Goal: Task Accomplishment & Management: Complete application form

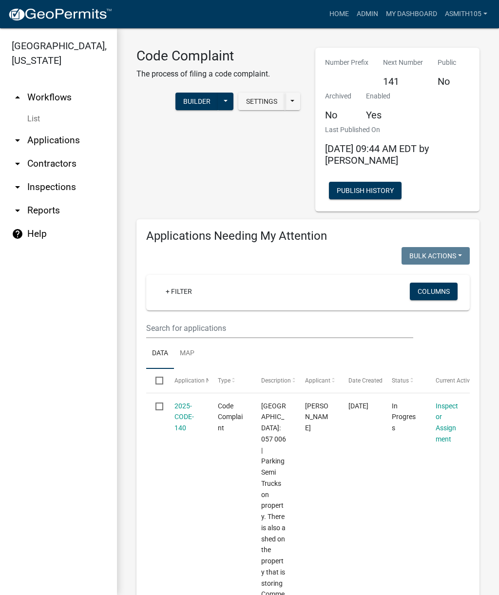
click at [258, 290] on div "+ Filter" at bounding box center [256, 293] width 210 height 20
click at [195, 332] on input "text" at bounding box center [279, 328] width 267 height 20
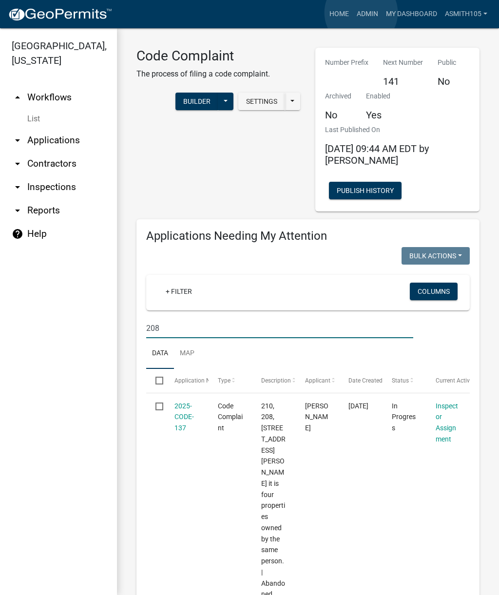
type input "208"
click at [362, 13] on link "Admin" at bounding box center [367, 14] width 29 height 19
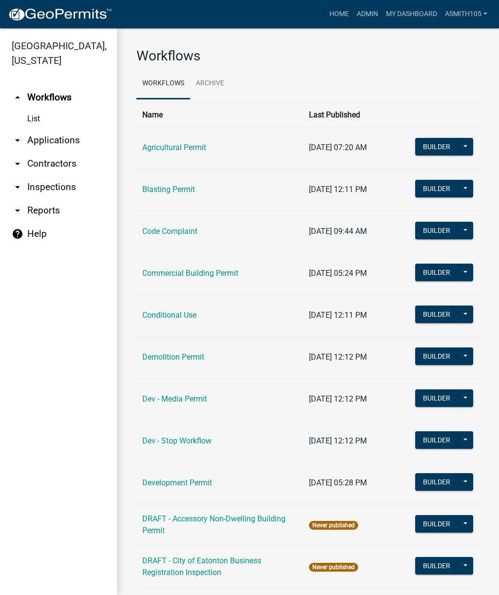
click at [189, 235] on link "Code Complaint" at bounding box center [169, 231] width 55 height 9
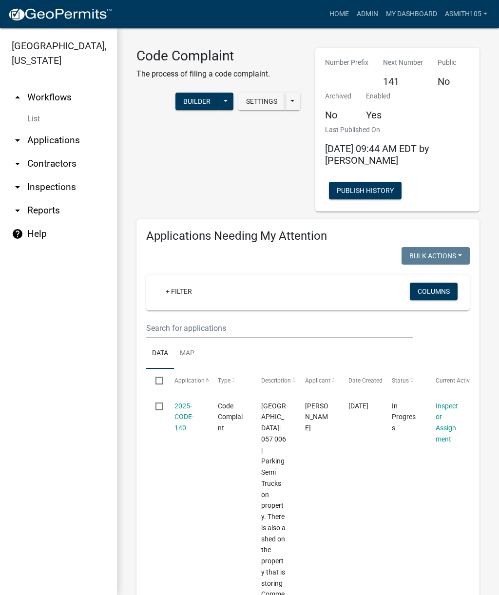
click at [57, 145] on link "arrow_drop_down Applications" at bounding box center [58, 140] width 117 height 23
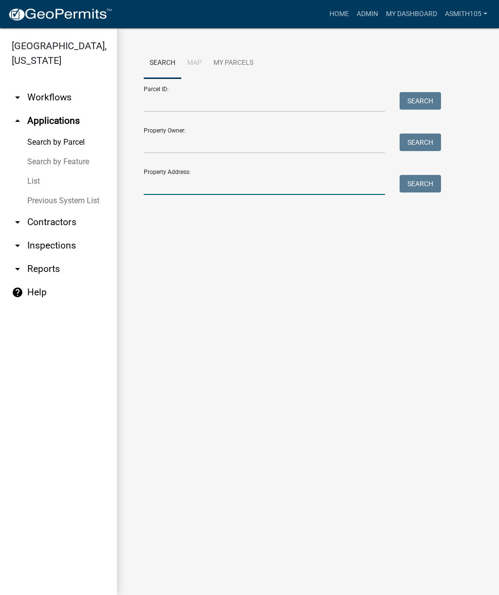
click at [217, 181] on input "Property Address:" at bounding box center [264, 185] width 241 height 20
click at [418, 176] on button "Search" at bounding box center [420, 184] width 41 height 18
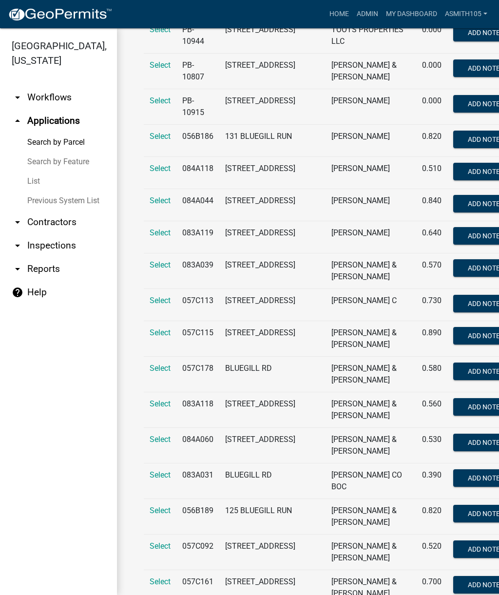
scroll to position [2932, 0]
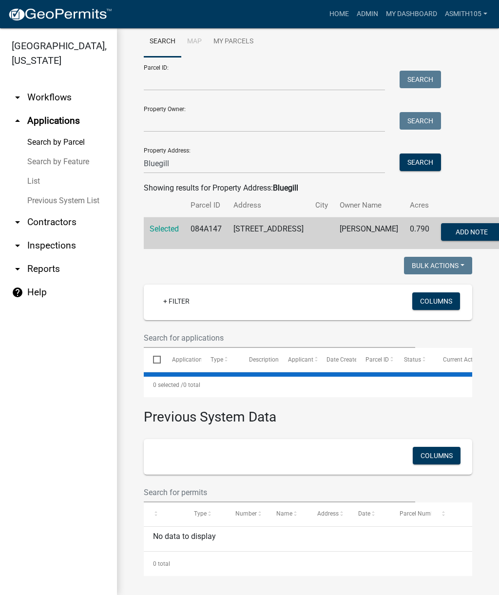
scroll to position [12, 0]
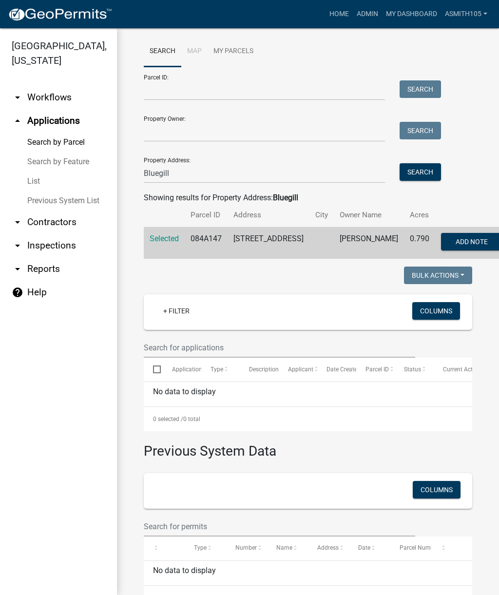
click at [164, 238] on span "Selected" at bounding box center [164, 238] width 29 height 9
click at [162, 238] on span "Selected" at bounding box center [164, 238] width 29 height 9
click at [160, 236] on span "Selected" at bounding box center [164, 238] width 29 height 9
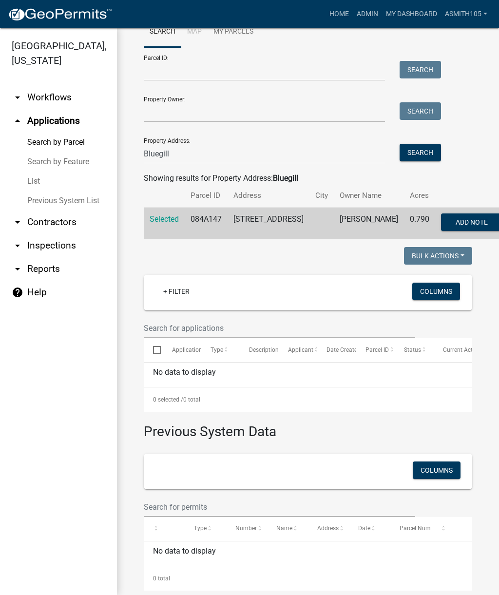
scroll to position [21, 0]
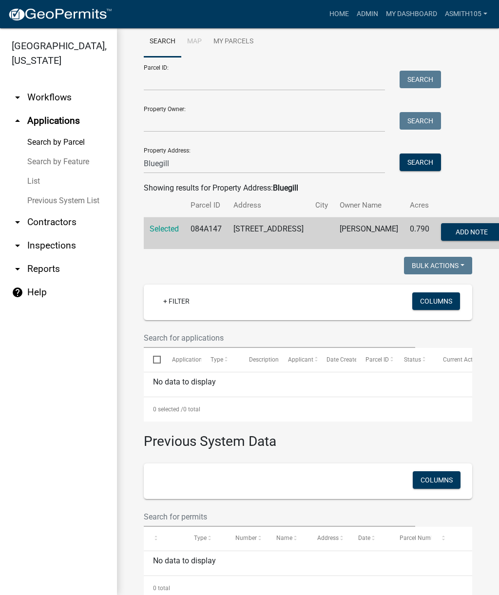
click at [157, 230] on span "Selected" at bounding box center [164, 228] width 29 height 9
click at [196, 164] on input "Bluegill" at bounding box center [264, 164] width 241 height 20
type input "B"
click at [165, 227] on span "Selected" at bounding box center [164, 228] width 29 height 9
click at [219, 165] on input "132 blugill" at bounding box center [264, 164] width 241 height 20
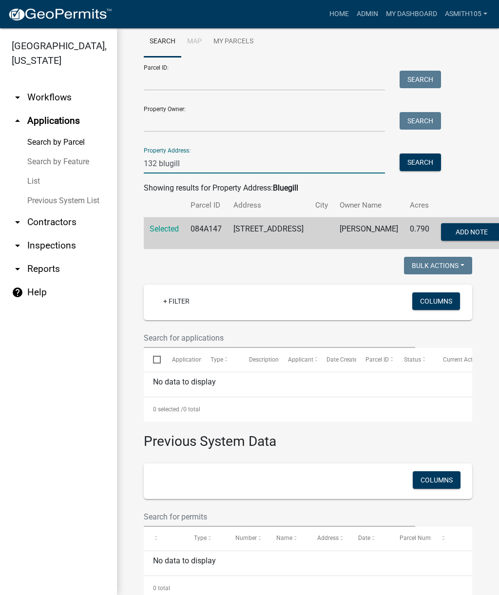
click at [226, 169] on input "132 blugill" at bounding box center [264, 164] width 241 height 20
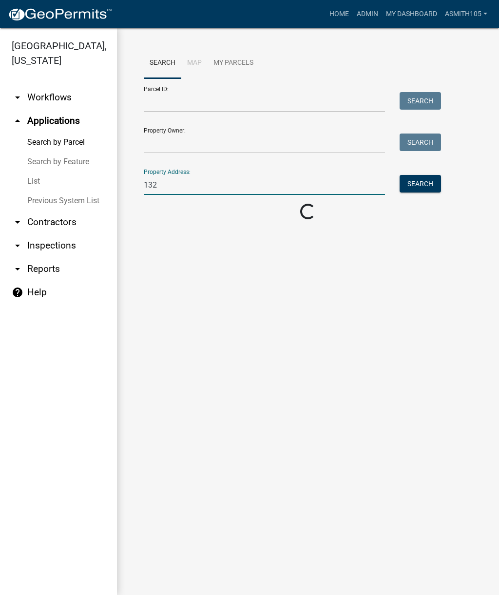
scroll to position [0, 0]
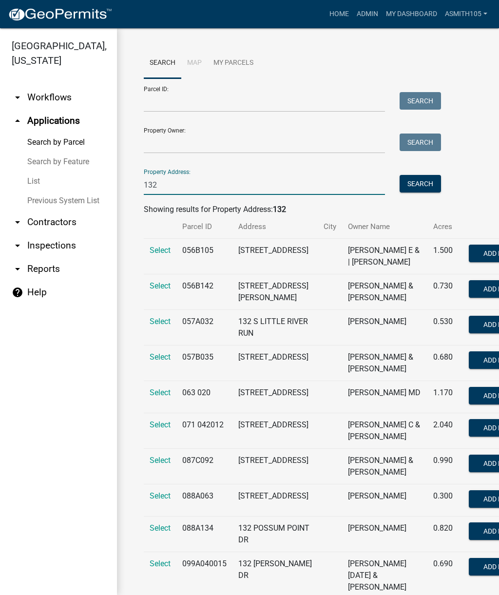
type input "132"
click at [189, 141] on input "Property Owner:" at bounding box center [264, 144] width 241 height 20
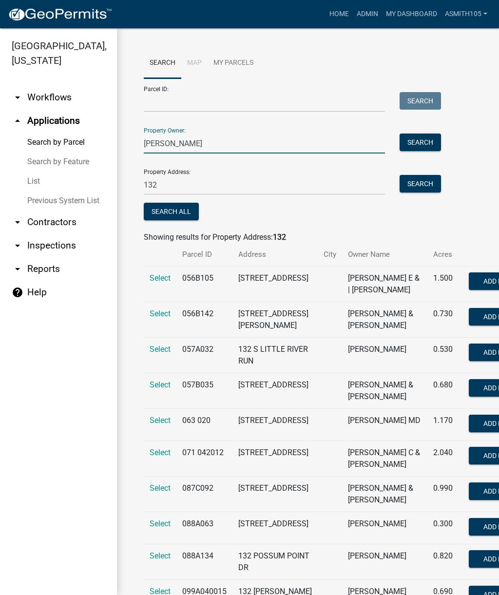
click at [429, 146] on button "Search" at bounding box center [420, 143] width 41 height 18
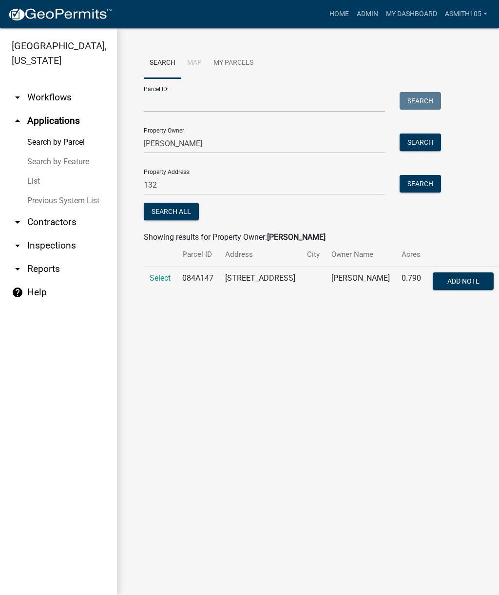
click at [156, 281] on span "Select" at bounding box center [160, 277] width 21 height 9
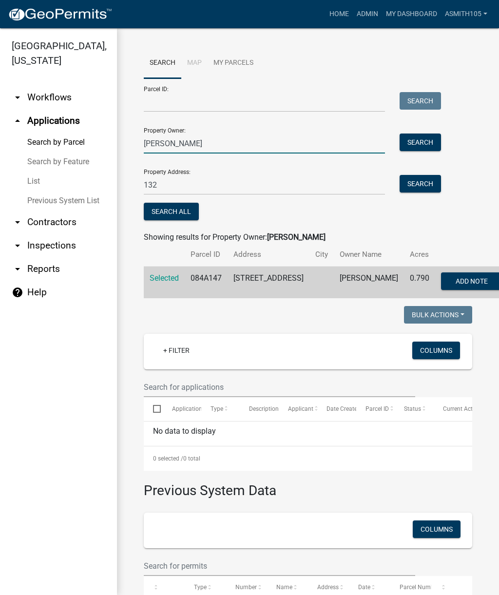
click at [201, 141] on input "[PERSON_NAME]" at bounding box center [264, 144] width 241 height 20
type input "F"
click at [337, 19] on link "Home" at bounding box center [339, 14] width 27 height 19
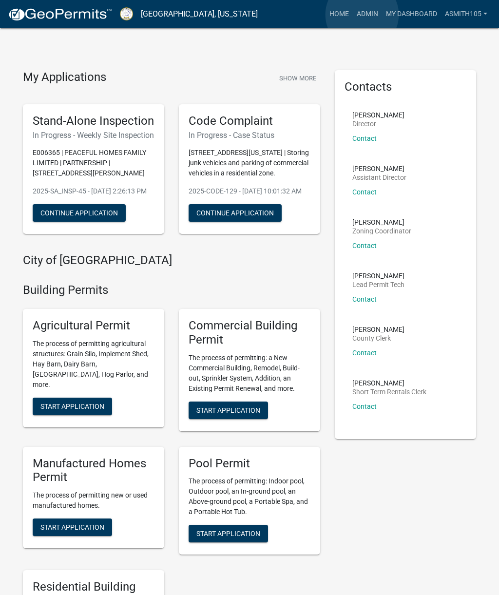
click at [362, 15] on link "Admin" at bounding box center [367, 14] width 29 height 19
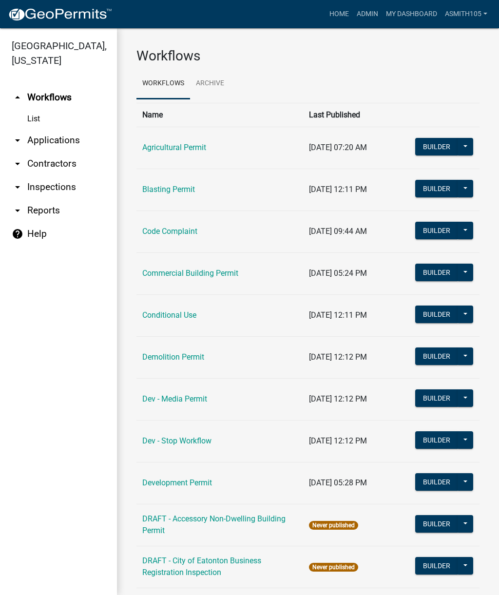
click at [174, 233] on link "Code Complaint" at bounding box center [169, 231] width 55 height 9
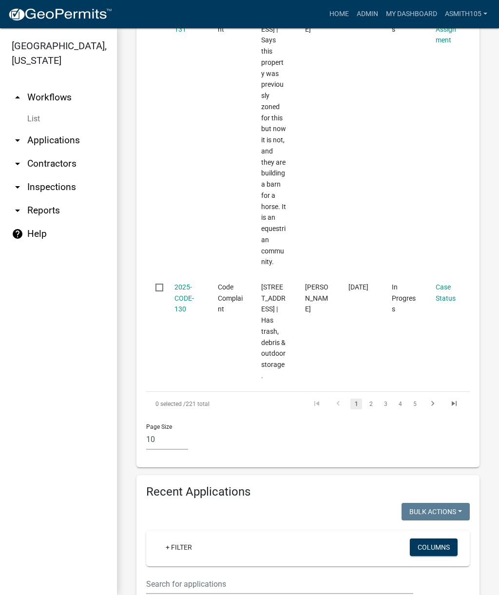
scroll to position [2913, 0]
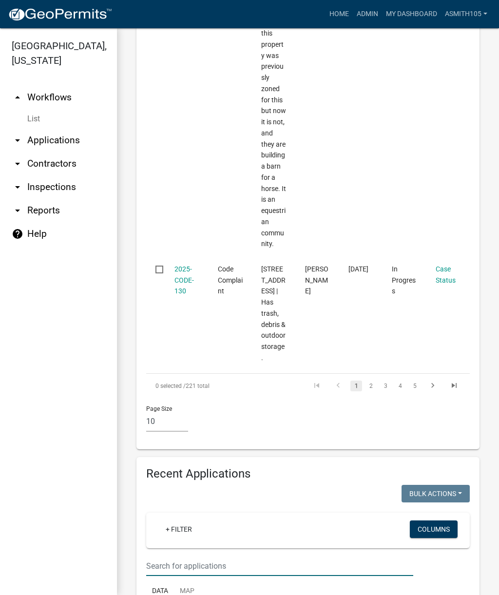
click at [235, 556] on input "text" at bounding box center [279, 566] width 267 height 20
type input "132"
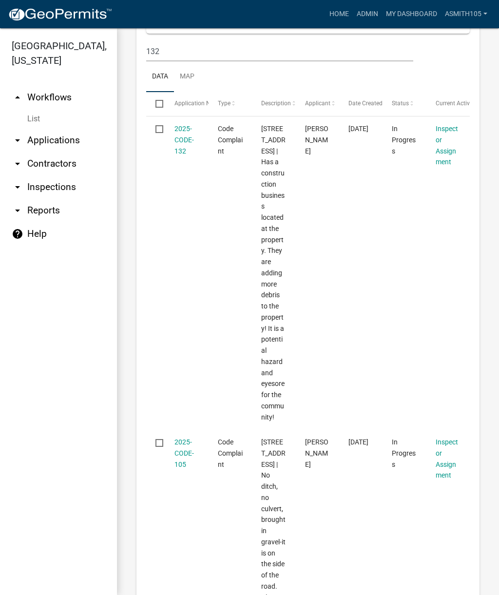
scroll to position [3422, 0]
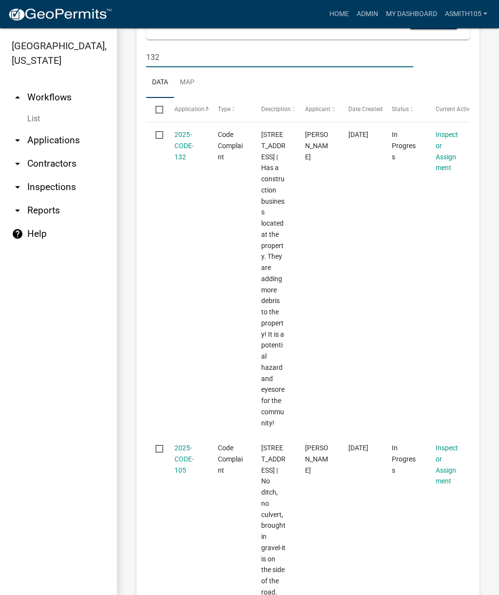
click at [182, 444] on link "2025-CODE-105" at bounding box center [183, 459] width 19 height 30
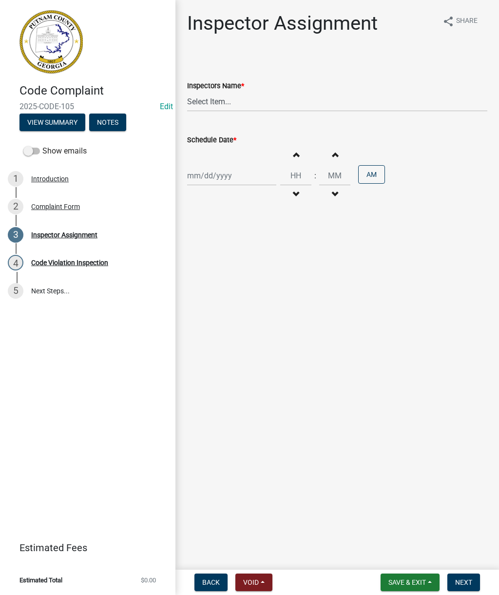
click at [60, 233] on div "Inspector Assignment" at bounding box center [64, 235] width 66 height 7
click at [61, 263] on div "Code Violation Inspection" at bounding box center [69, 262] width 77 height 7
click at [45, 235] on div "Inspector Assignment" at bounding box center [64, 235] width 66 height 7
click at [264, 101] on select "Select Item... [PERSON_NAME] ([PERSON_NAME] ) [PERSON_NAME] ([PERSON_NAME]) jst…" at bounding box center [337, 102] width 300 height 20
select select "af3c6edf-34d7-49be-824e-99d5d0a3954f"
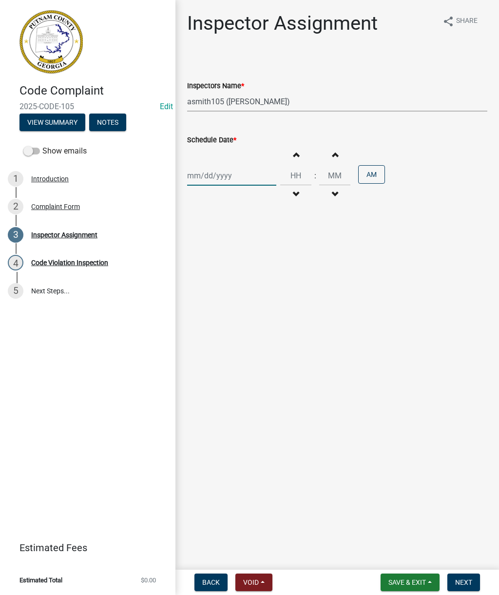
click at [213, 173] on div at bounding box center [231, 176] width 89 height 20
select select "9"
select select "2025"
click at [259, 246] on div "12" at bounding box center [260, 243] width 16 height 16
type input "[DATE]"
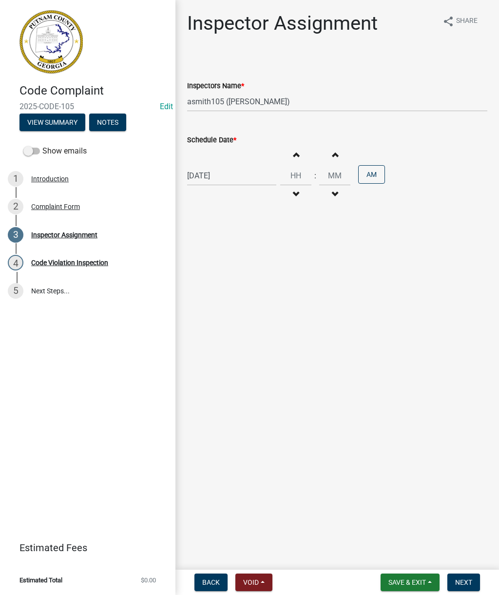
click at [293, 157] on span "button" at bounding box center [295, 155] width 5 height 8
type input "01"
type input "00"
click at [290, 201] on button "Decrement hours" at bounding box center [296, 195] width 20 height 18
type input "12"
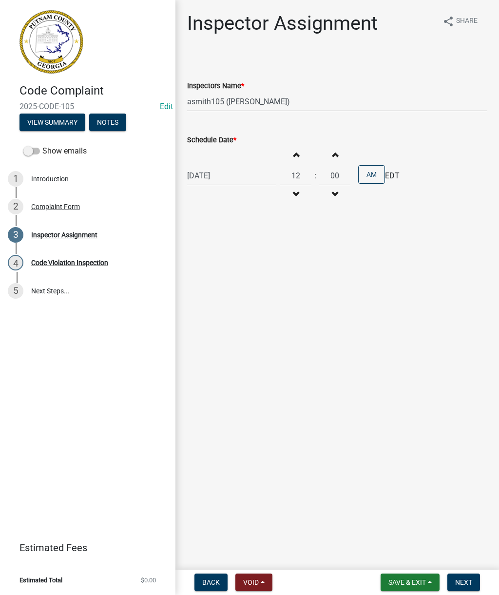
click at [330, 153] on button "Increment minutes" at bounding box center [335, 155] width 20 height 18
click at [325, 149] on button "Increment minutes" at bounding box center [335, 155] width 20 height 18
click at [325, 150] on button "Increment minutes" at bounding box center [335, 155] width 20 height 18
click at [332, 153] on span "button" at bounding box center [334, 155] width 5 height 8
click at [332, 152] on span "button" at bounding box center [334, 155] width 5 height 8
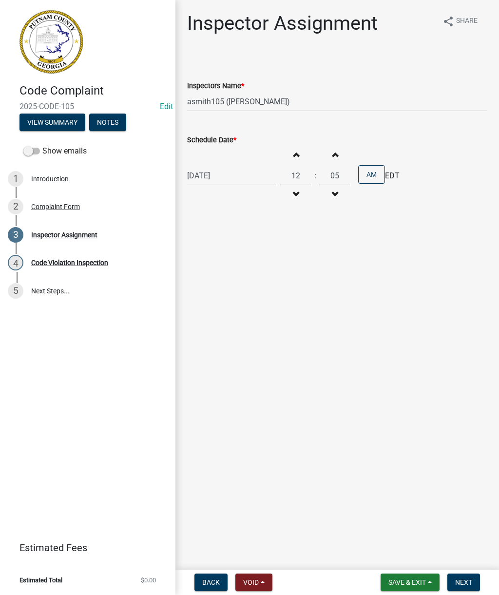
click at [332, 151] on span "button" at bounding box center [334, 155] width 5 height 8
click at [325, 149] on button "Increment minutes" at bounding box center [335, 155] width 20 height 18
click at [325, 150] on button "Increment minutes" at bounding box center [335, 155] width 20 height 18
click at [325, 149] on button "Increment minutes" at bounding box center [335, 155] width 20 height 18
click at [332, 152] on span "button" at bounding box center [334, 155] width 5 height 8
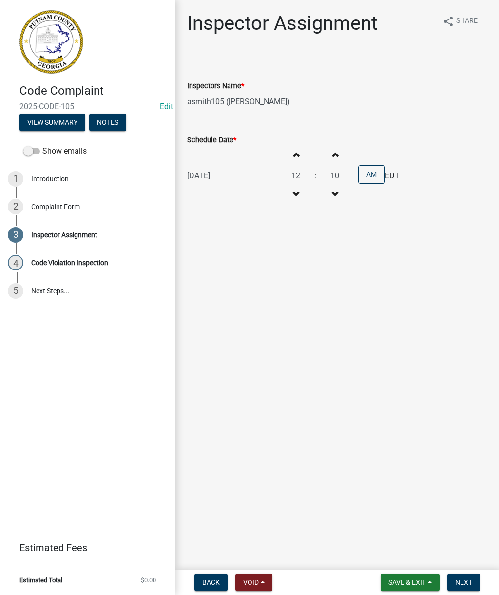
click at [332, 151] on span "button" at bounding box center [334, 155] width 5 height 8
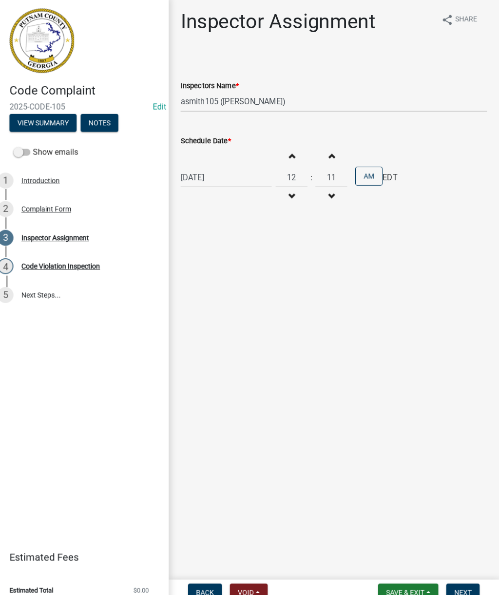
click at [332, 151] on span "button" at bounding box center [334, 155] width 5 height 8
click at [325, 152] on button "Increment minutes" at bounding box center [335, 155] width 20 height 18
click at [325, 154] on button "Increment minutes" at bounding box center [335, 155] width 20 height 18
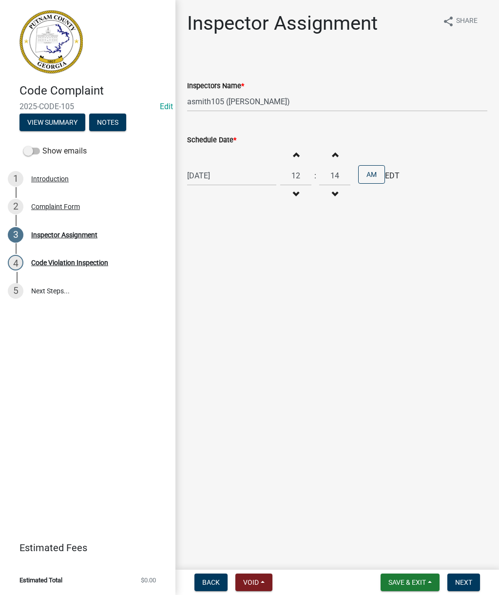
click at [325, 155] on button "Increment minutes" at bounding box center [335, 155] width 20 height 18
click at [325, 154] on button "Increment minutes" at bounding box center [335, 155] width 20 height 18
click at [332, 152] on span "button" at bounding box center [334, 155] width 5 height 8
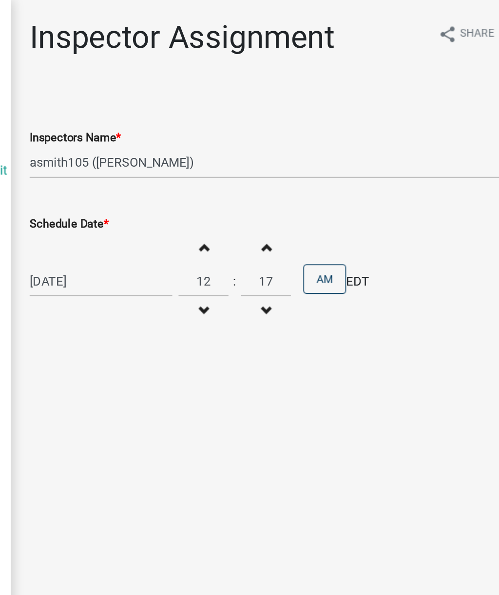
click at [325, 151] on button "Increment minutes" at bounding box center [335, 155] width 20 height 18
click at [332, 154] on span "button" at bounding box center [334, 155] width 5 height 8
click at [332, 151] on span "button" at bounding box center [334, 155] width 5 height 8
click at [325, 151] on button "Increment minutes" at bounding box center [335, 155] width 20 height 18
click at [325, 150] on button "Increment minutes" at bounding box center [335, 155] width 20 height 18
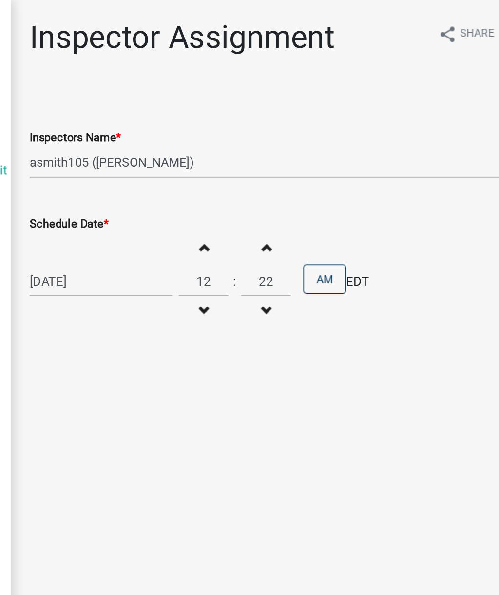
click at [332, 154] on span "button" at bounding box center [334, 155] width 5 height 8
click at [325, 149] on button "Increment minutes" at bounding box center [335, 155] width 20 height 18
type input "24"
click at [358, 177] on button "AM" at bounding box center [371, 174] width 27 height 19
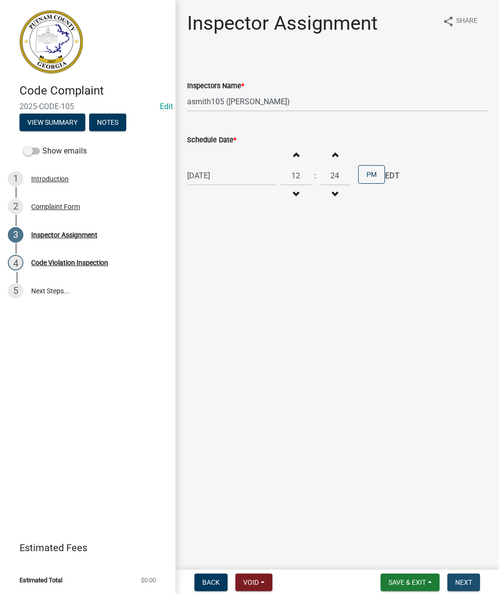
click at [470, 582] on span "Next" at bounding box center [463, 583] width 17 height 8
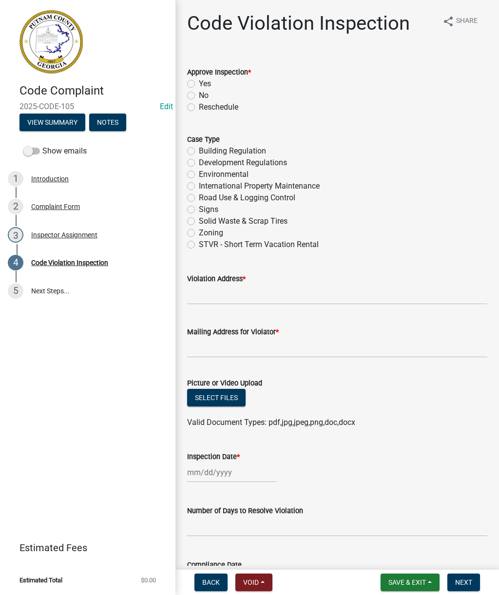
click at [199, 82] on label "Yes" at bounding box center [205, 84] width 12 height 12
click at [199, 82] on input "Yes" at bounding box center [202, 81] width 6 height 6
radio input "true"
click at [199, 223] on label "Solid Waste & Scrap Tires" at bounding box center [243, 221] width 89 height 12
click at [199, 222] on input "Solid Waste & Scrap Tires" at bounding box center [202, 218] width 6 height 6
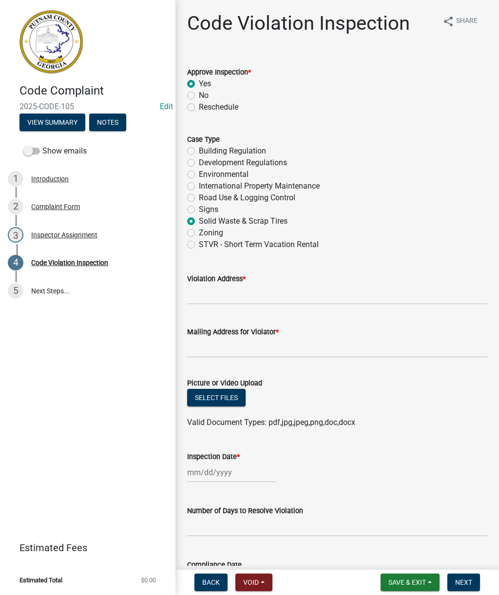
radio input "true"
click at [199, 234] on label "Zoning" at bounding box center [211, 233] width 24 height 12
click at [199, 233] on input "Zoning" at bounding box center [202, 230] width 6 height 6
radio input "true"
click at [215, 299] on input "Violation Address *" at bounding box center [337, 295] width 300 height 20
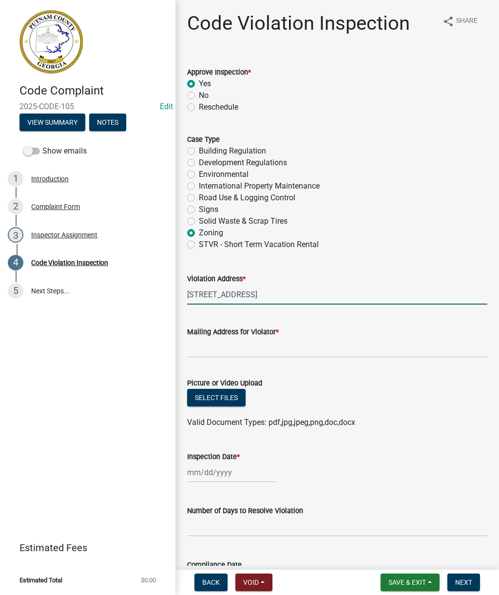
type input "[STREET_ADDRESS]"
click at [211, 345] on input "Mailing Address for Violator *" at bounding box center [337, 348] width 300 height 20
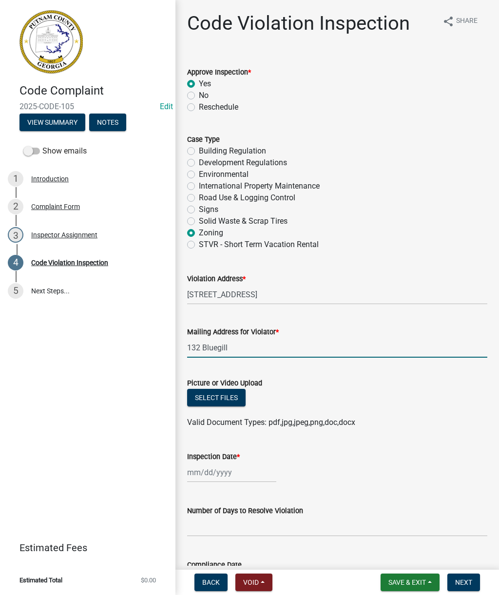
type input "132 Bluegill"
click at [55, 208] on div "Complaint Form" at bounding box center [55, 206] width 49 height 7
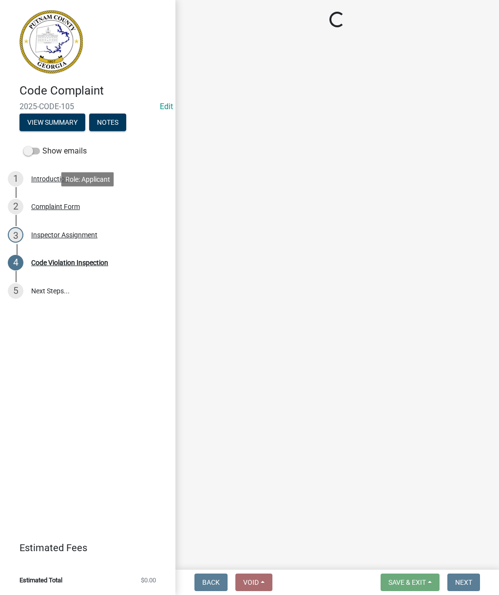
select select "76170ab1-b25a-468b-8231-d5eb0e85b261"
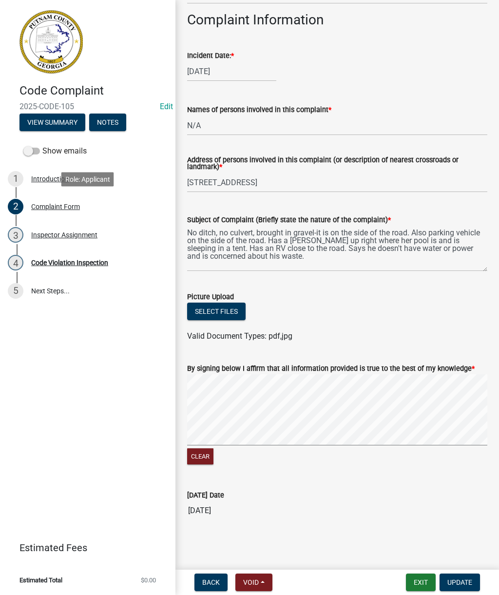
scroll to position [414, 0]
click at [68, 234] on div "Inspector Assignment" at bounding box center [64, 235] width 66 height 7
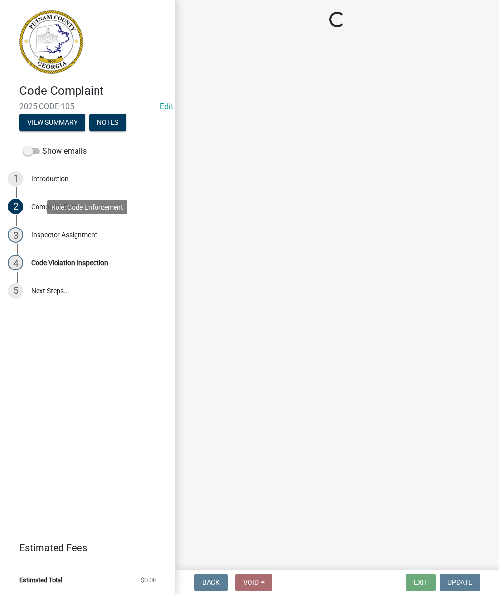
select select "af3c6edf-34d7-49be-824e-99d5d0a3954f"
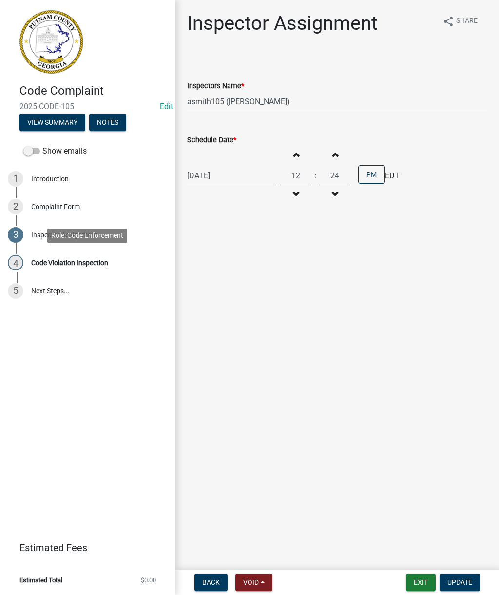
click at [80, 266] on div "Code Violation Inspection" at bounding box center [69, 262] width 77 height 7
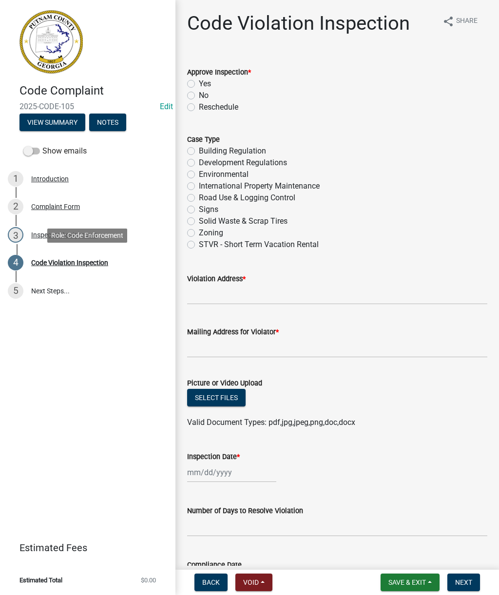
click at [199, 83] on label "Yes" at bounding box center [205, 84] width 12 height 12
click at [199, 83] on input "Yes" at bounding box center [202, 81] width 6 height 6
radio input "true"
click at [199, 232] on label "Zoning" at bounding box center [211, 233] width 24 height 12
click at [199, 232] on input "Zoning" at bounding box center [202, 230] width 6 height 6
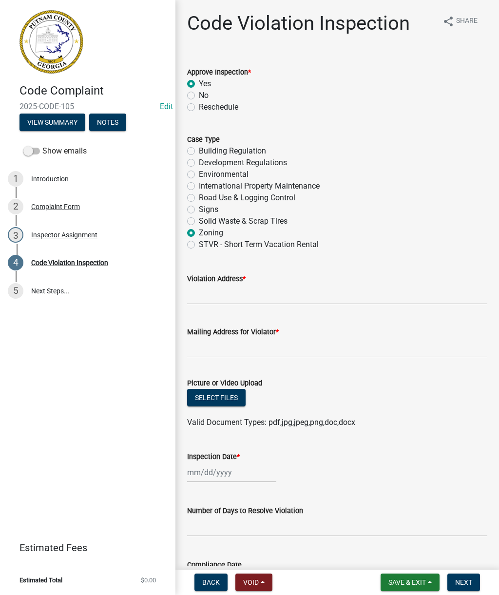
radio input "true"
click at [219, 291] on input "Violation Address *" at bounding box center [337, 295] width 300 height 20
type input "[STREET_ADDRESS]"
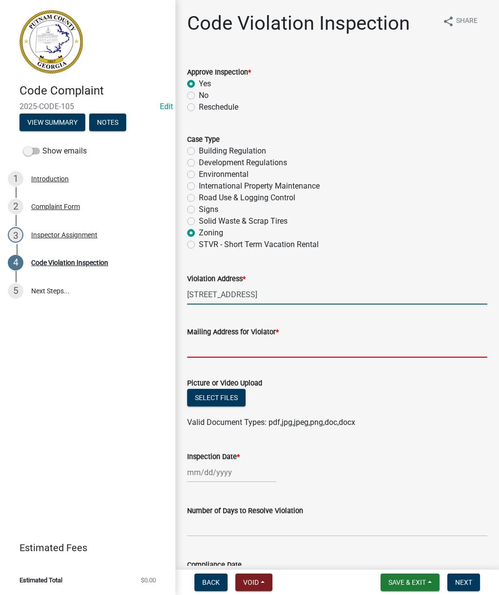
click at [235, 347] on input "Mailing Address for Violator *" at bounding box center [337, 348] width 300 height 20
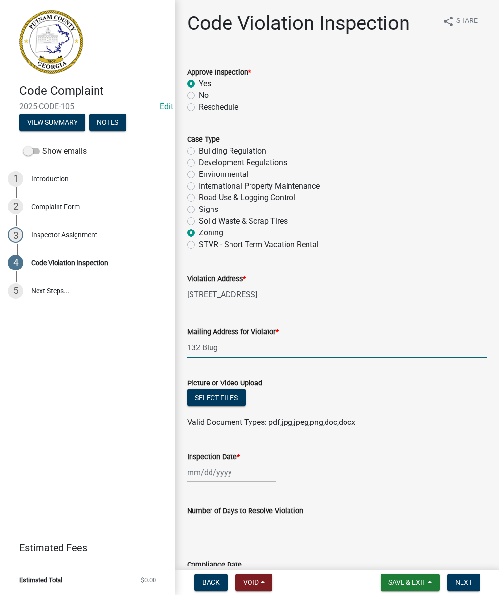
click at [244, 354] on input "132 Blug" at bounding box center [337, 348] width 300 height 20
click at [240, 349] on input "132 Blug" at bounding box center [337, 348] width 300 height 20
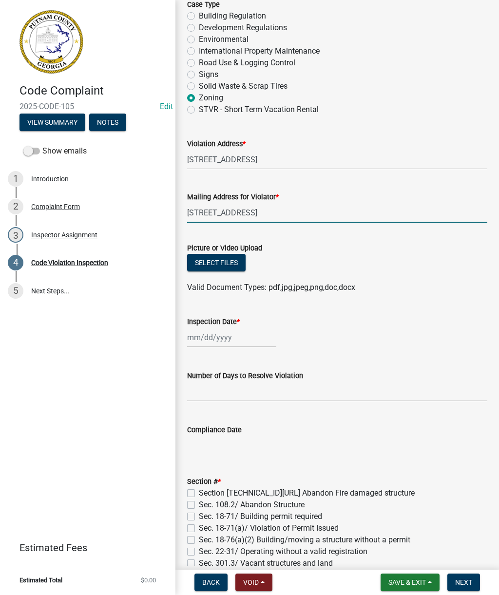
scroll to position [148, 0]
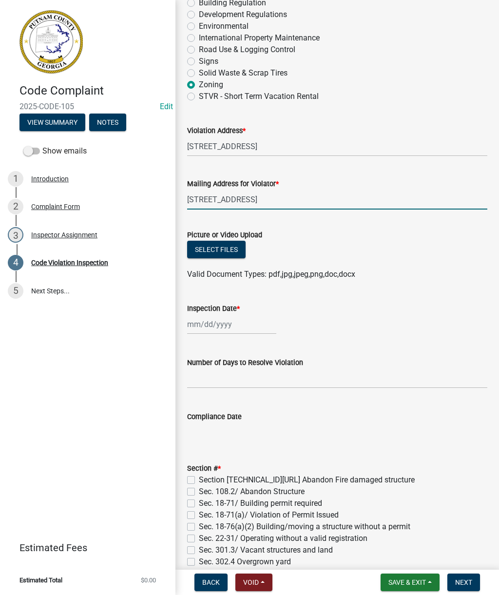
type input "[STREET_ADDRESS]"
click at [215, 323] on div at bounding box center [231, 324] width 89 height 20
select select "9"
select select "2025"
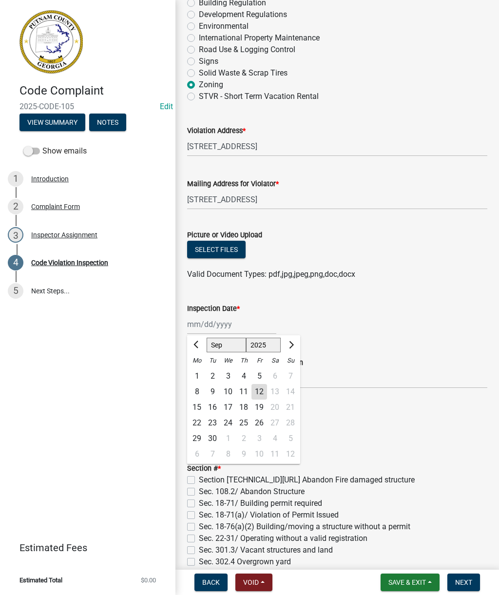
click at [261, 392] on div "12" at bounding box center [260, 392] width 16 height 16
type input "[DATE]"
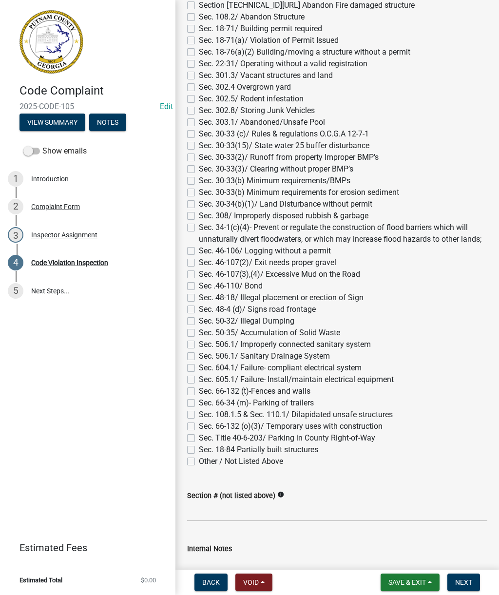
scroll to position [624, 0]
click at [199, 402] on label "Sec. 66-34 (m)- Parking of trailers" at bounding box center [256, 402] width 115 height 12
click at [199, 402] on input "Sec. 66-34 (m)- Parking of trailers" at bounding box center [202, 399] width 6 height 6
checkbox input "true"
checkbox input "false"
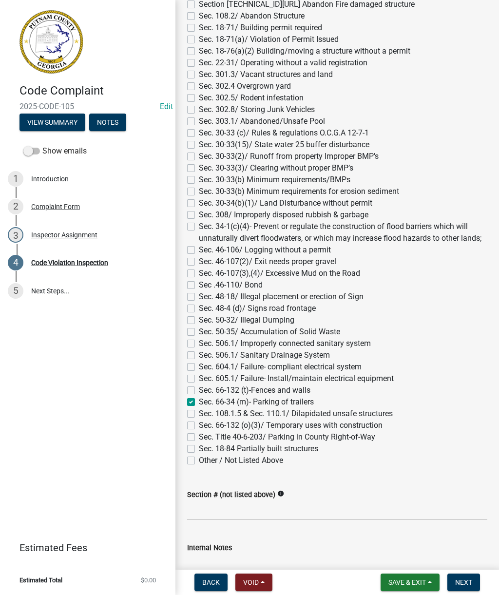
checkbox input "false"
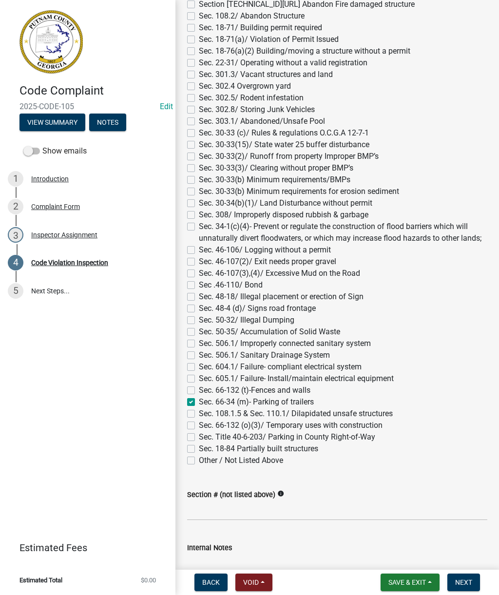
checkbox input "false"
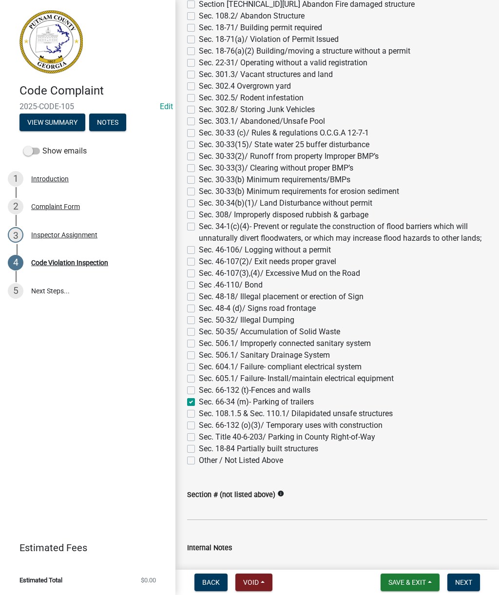
checkbox input "false"
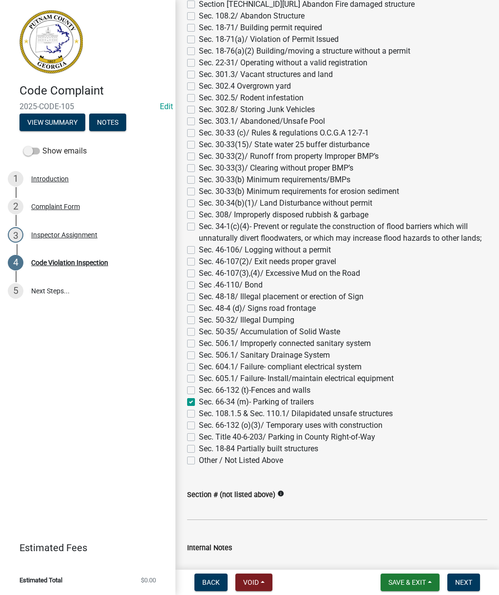
checkbox input "false"
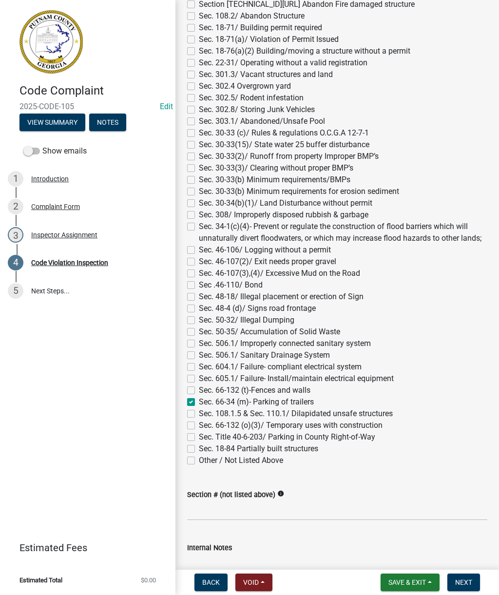
checkbox input "false"
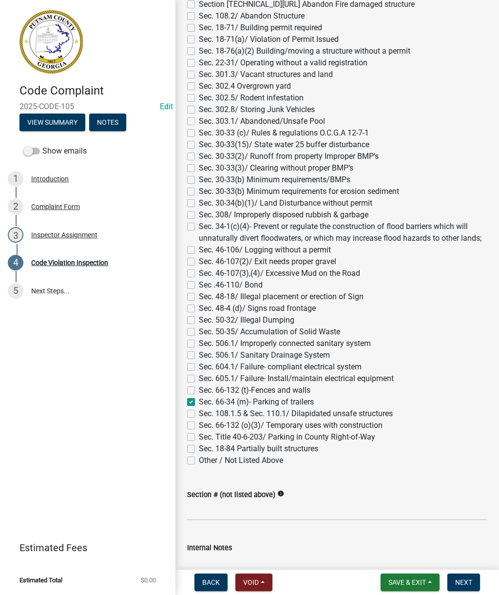
checkbox input "false"
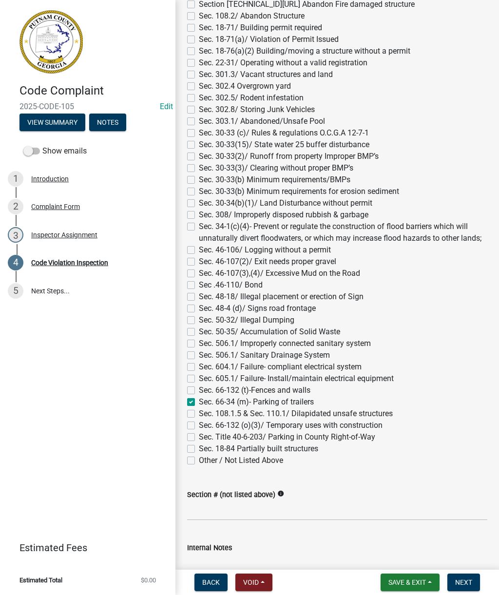
checkbox input "false"
checkbox input "true"
checkbox input "false"
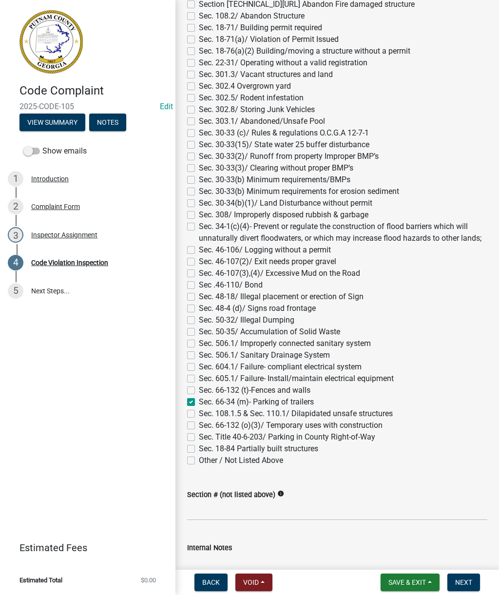
checkbox input "false"
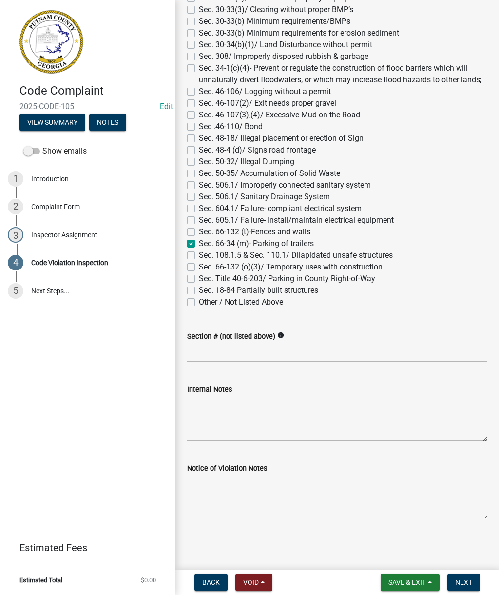
scroll to position [782, 0]
click at [224, 425] on textarea "Internal Notes" at bounding box center [337, 418] width 300 height 46
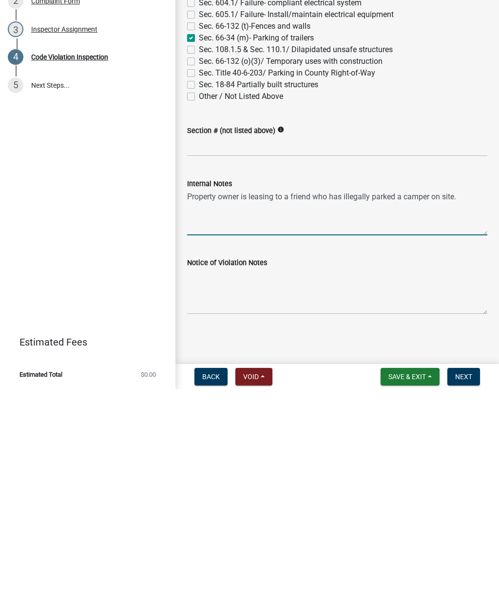
type textarea "Property owner is leasing to a friend who has illegally parked a camper on site."
click at [246, 474] on textarea "Notice of Violation Notes" at bounding box center [337, 497] width 300 height 46
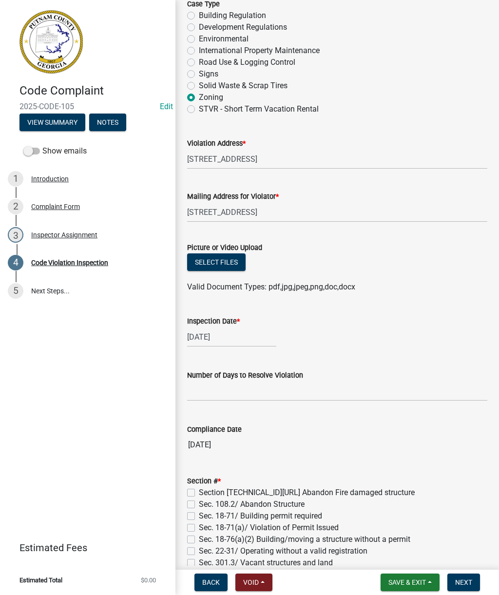
scroll to position [125, 0]
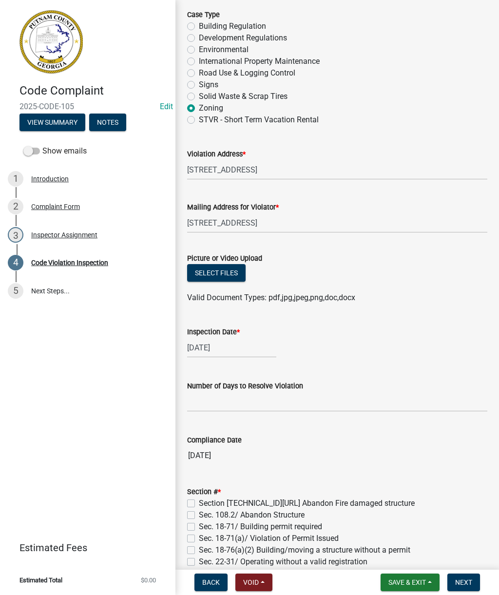
type textarea "Site inspection completed. Camper parked and stored illegally on lot. Inspector…"
click at [209, 270] on button "Select files" at bounding box center [216, 273] width 58 height 18
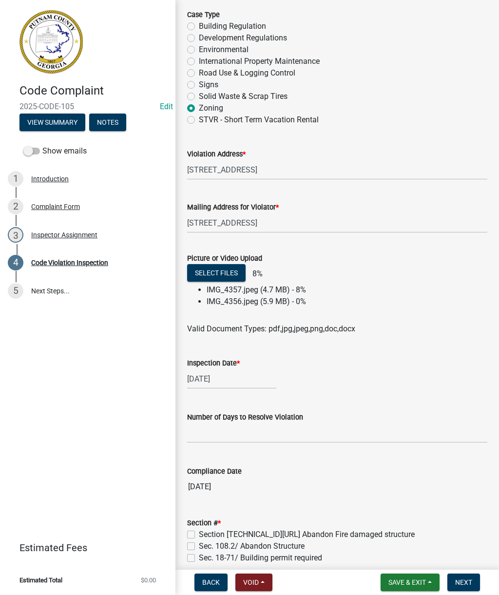
click at [407, 584] on span "Save & Exit" at bounding box center [407, 583] width 38 height 8
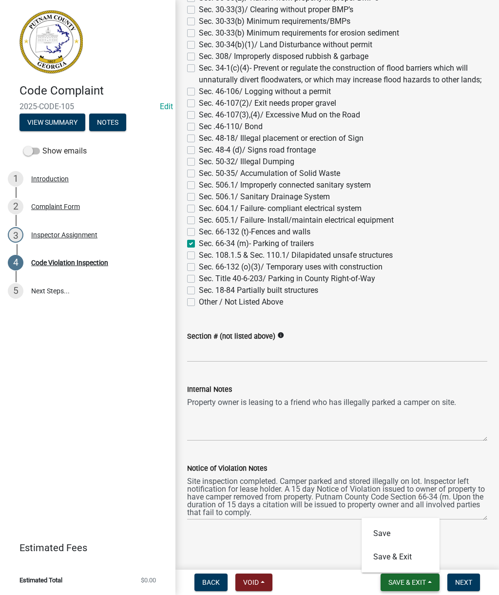
scroll to position [813, 0]
click at [385, 532] on button "Save" at bounding box center [401, 533] width 78 height 23
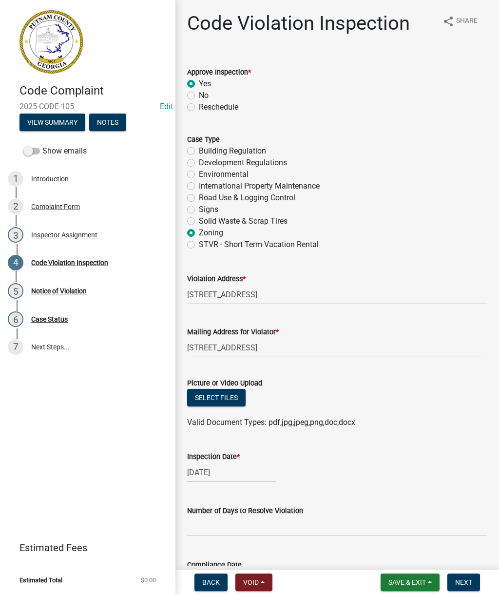
scroll to position [0, 0]
click at [205, 584] on span "Back" at bounding box center [211, 583] width 18 height 8
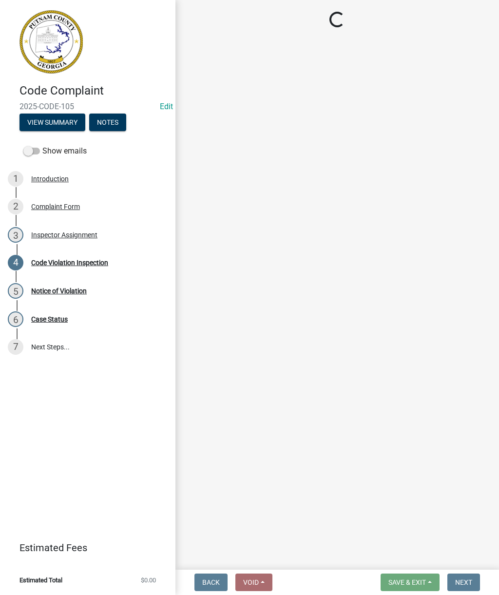
select select "af3c6edf-34d7-49be-824e-99d5d0a3954f"
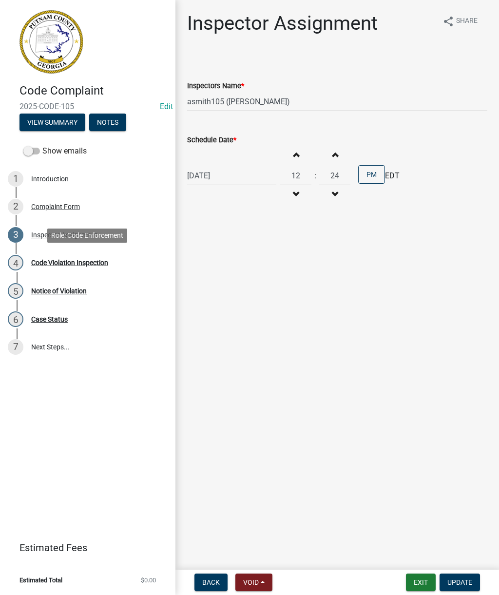
click at [78, 263] on div "Code Violation Inspection" at bounding box center [69, 262] width 77 height 7
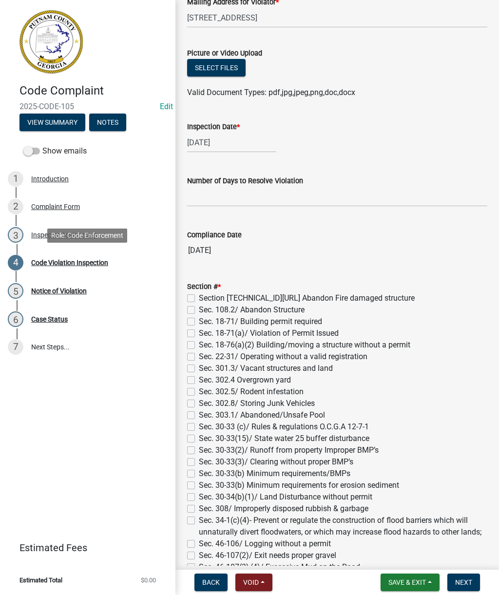
scroll to position [327, 0]
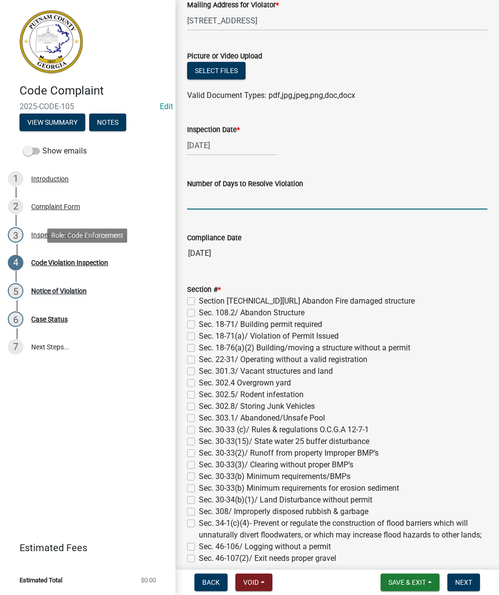
click at [250, 198] on input "text" at bounding box center [337, 200] width 300 height 20
type input "15"
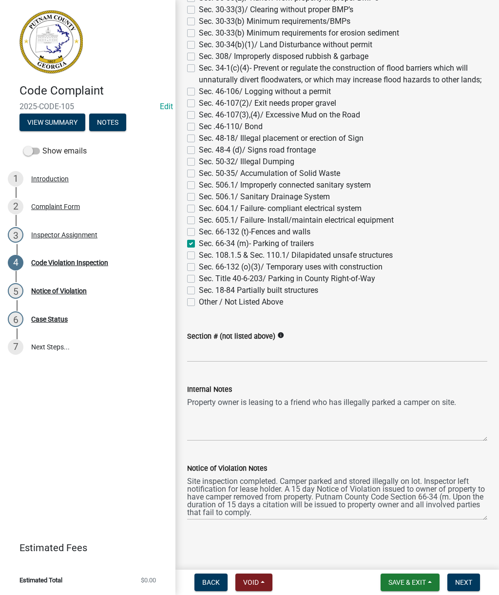
scroll to position [746, 0]
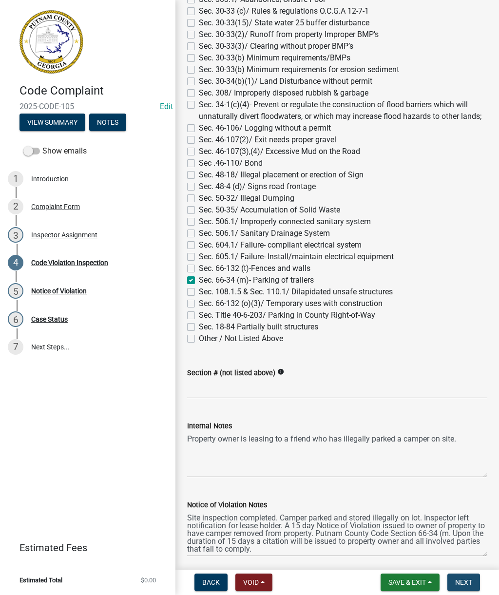
click at [468, 581] on span "Next" at bounding box center [463, 583] width 17 height 8
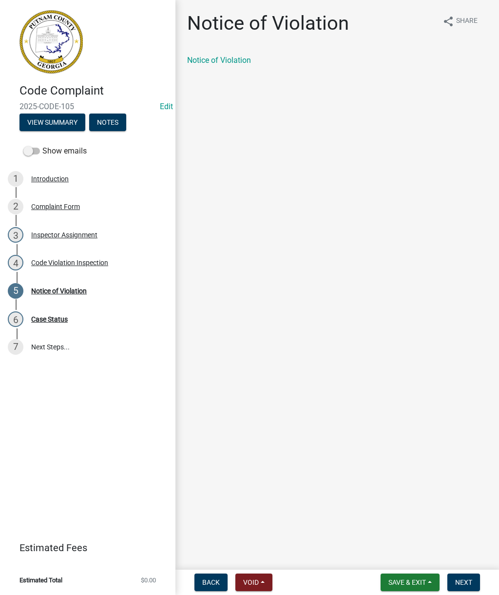
click at [217, 64] on link "Notice of Violation" at bounding box center [219, 60] width 64 height 9
